Goal: Check status

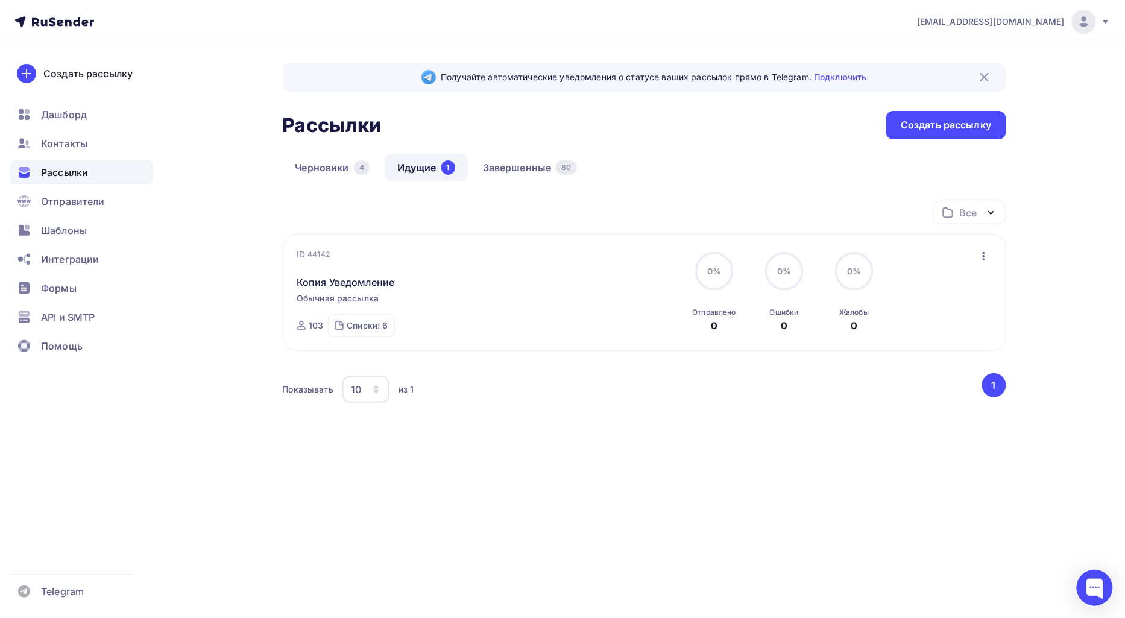
click at [65, 174] on span "Рассылки" at bounding box center [64, 172] width 47 height 14
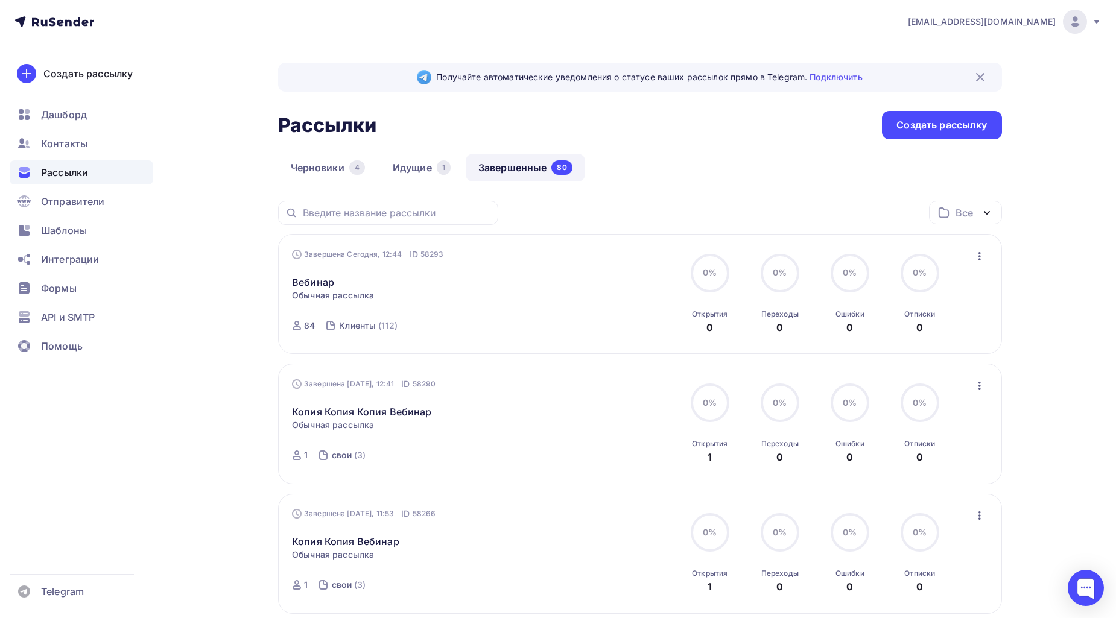
click at [525, 161] on link "Завершенные 80" at bounding box center [525, 168] width 119 height 28
click at [985, 257] on icon "button" at bounding box center [979, 256] width 14 height 14
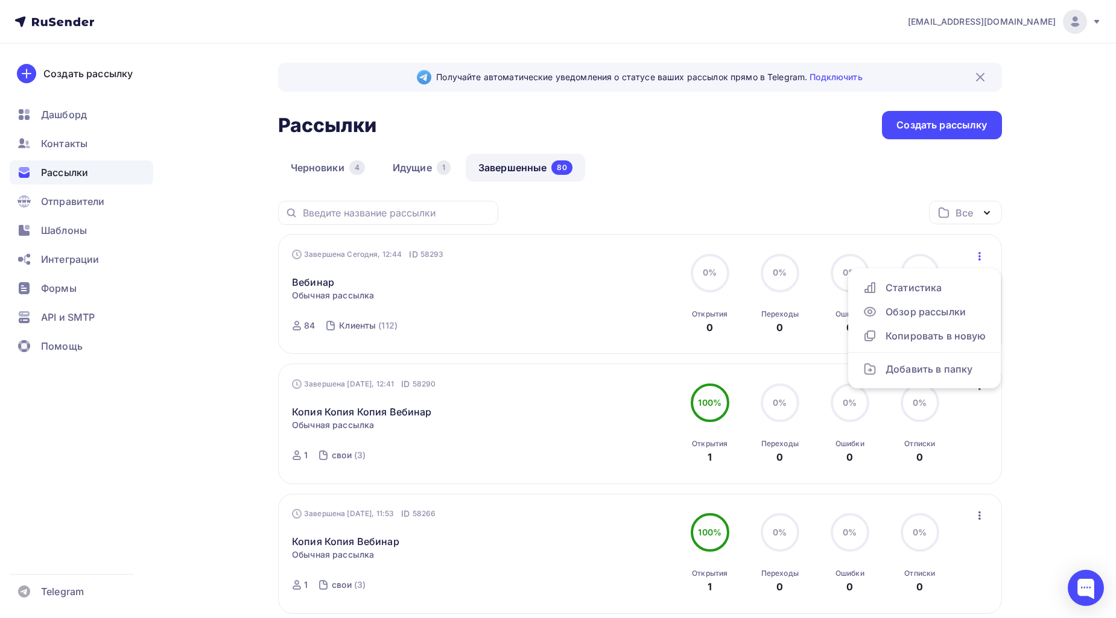
click at [312, 280] on link "Вебинар" at bounding box center [313, 282] width 42 height 14
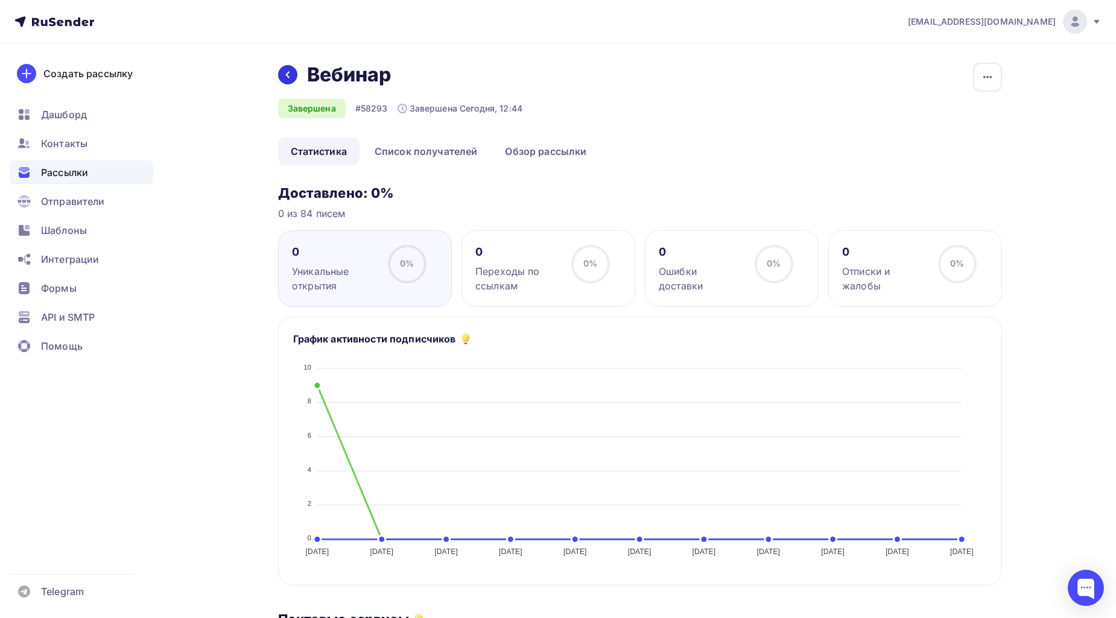
click at [289, 77] on icon at bounding box center [288, 75] width 10 height 10
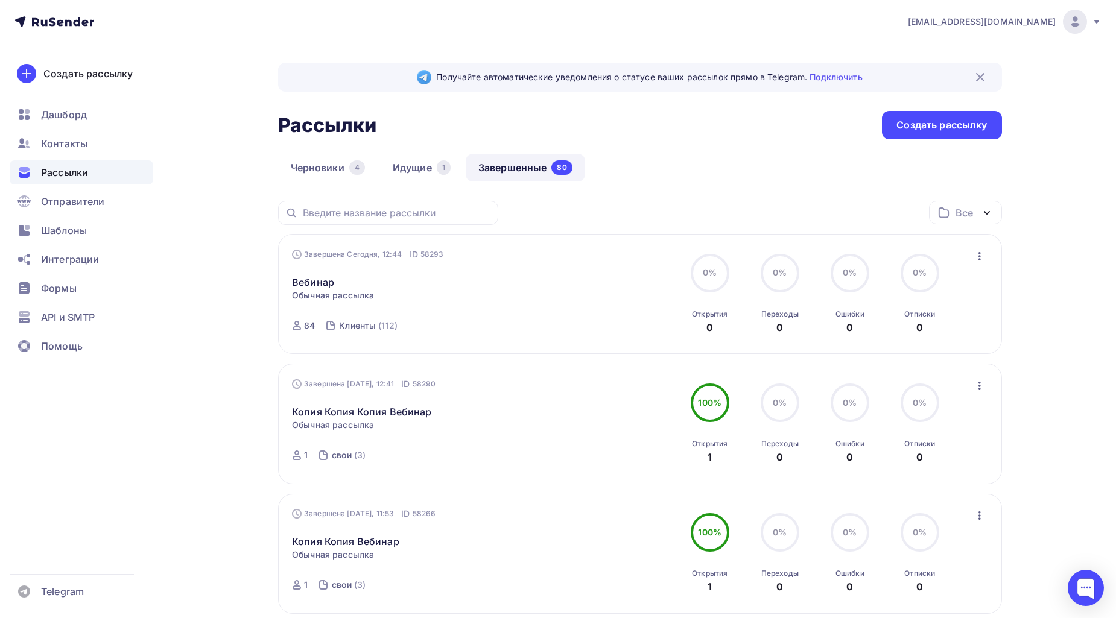
click at [984, 255] on icon "button" at bounding box center [979, 256] width 14 height 14
click at [973, 258] on icon "button" at bounding box center [979, 256] width 14 height 14
click at [311, 282] on link "Вебинар" at bounding box center [313, 282] width 42 height 14
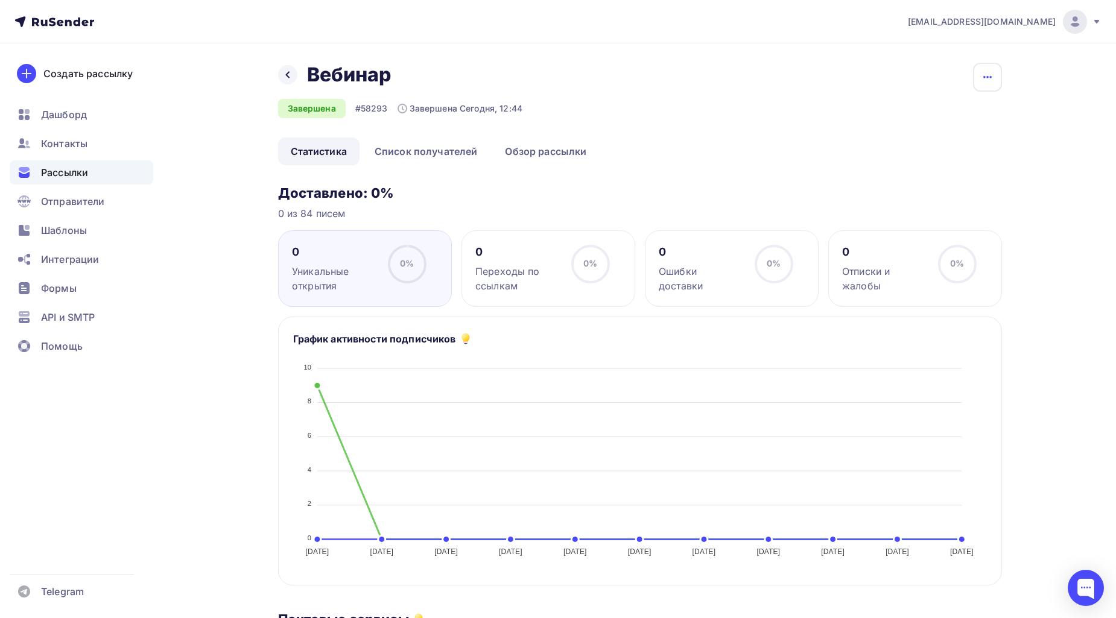
click at [985, 84] on icon "button" at bounding box center [987, 77] width 14 height 14
click at [732, 181] on div "Назад Вебинар Вебинар Завершена #58293 Завершена Сегодня, 12:44 Копировать Доба…" at bounding box center [640, 586] width 724 height 1046
